Goal: Task Accomplishment & Management: Complete application form

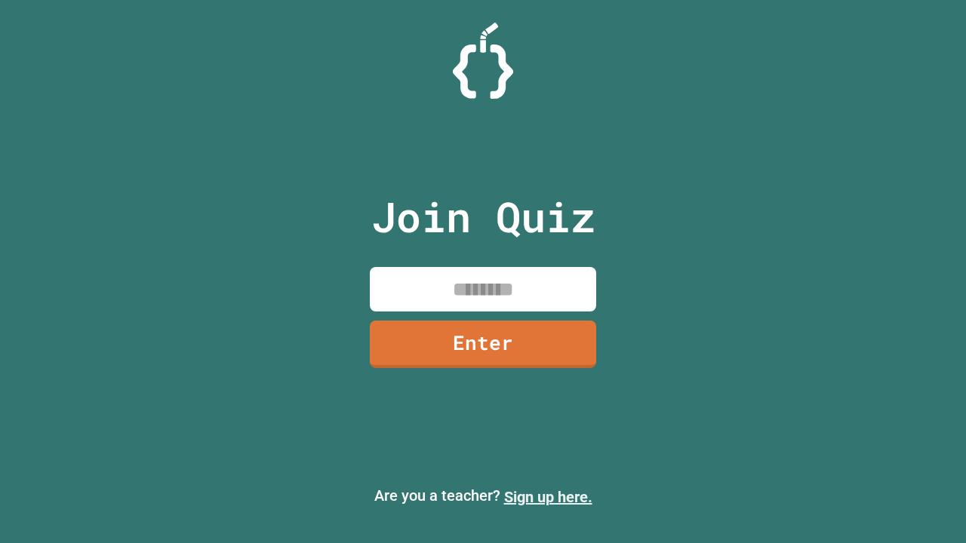
click at [548, 497] on link "Sign up here." at bounding box center [548, 497] width 88 height 18
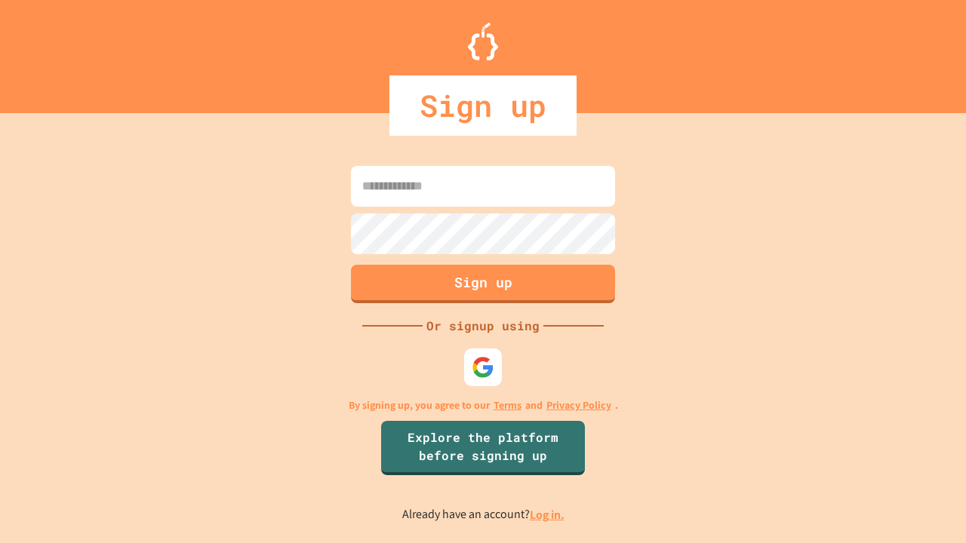
click at [548, 515] on link "Log in." at bounding box center [547, 515] width 35 height 16
